Goal: Register for event/course

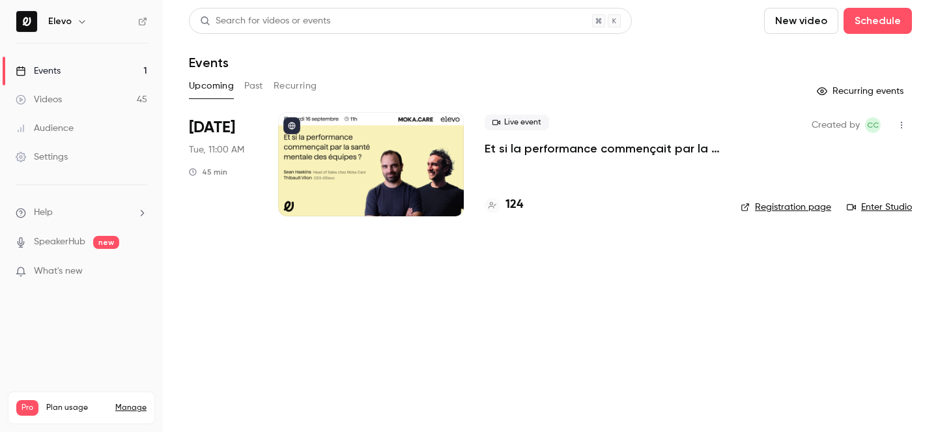
click at [536, 152] on p "Et si la performance commençait par la santé mentale des équipes ?" at bounding box center [602, 149] width 235 height 16
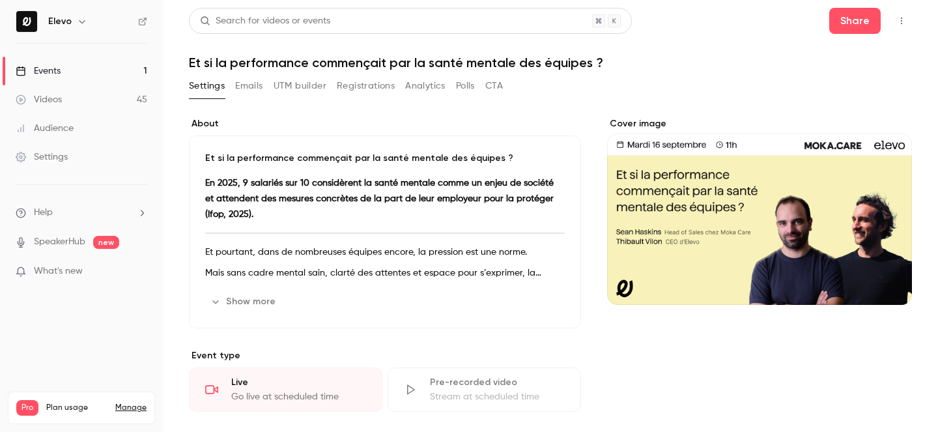
click at [372, 81] on button "Registrations" at bounding box center [366, 86] width 58 height 21
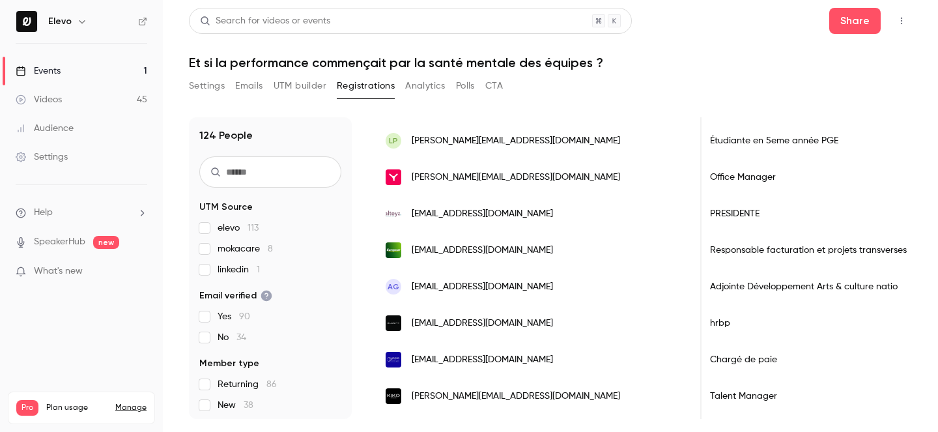
scroll to position [644, 0]
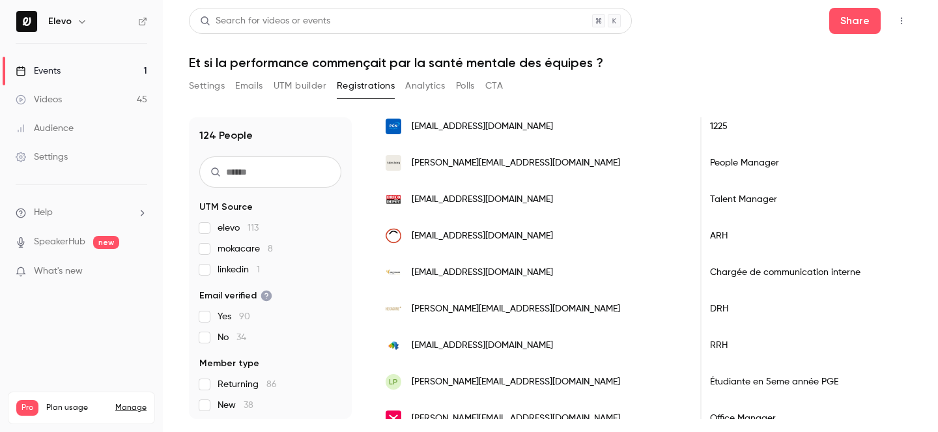
click at [77, 73] on link "Events 1" at bounding box center [81, 71] width 163 height 29
